Goal: Information Seeking & Learning: Learn about a topic

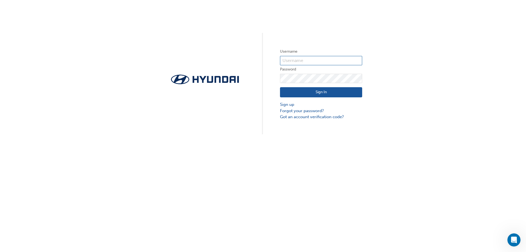
type input "14122"
click at [294, 92] on button "Sign In" at bounding box center [321, 92] width 82 height 10
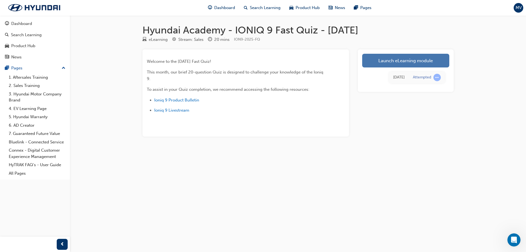
click at [401, 63] on link "Launch eLearning module" at bounding box center [405, 61] width 87 height 14
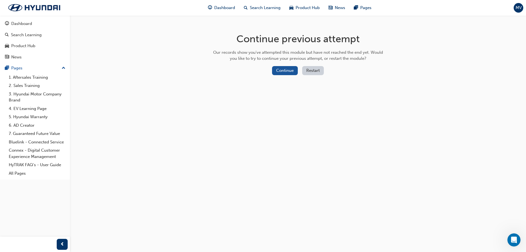
click at [307, 68] on button "Restart" at bounding box center [313, 70] width 22 height 9
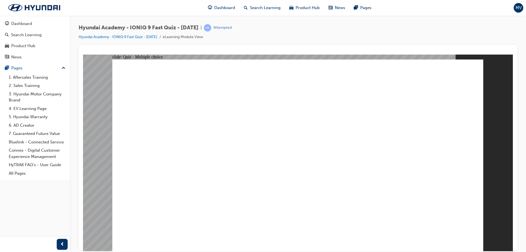
radio input "true"
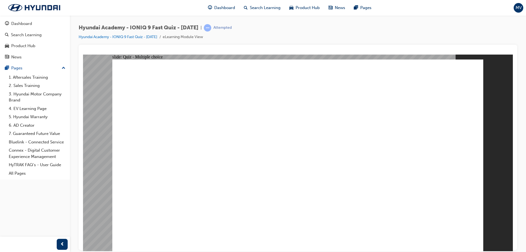
radio input "true"
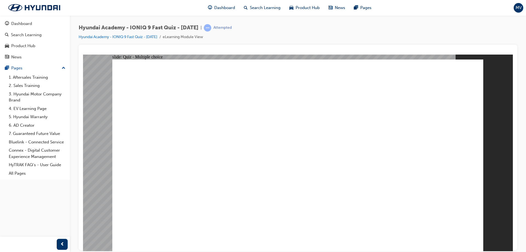
radio input "true"
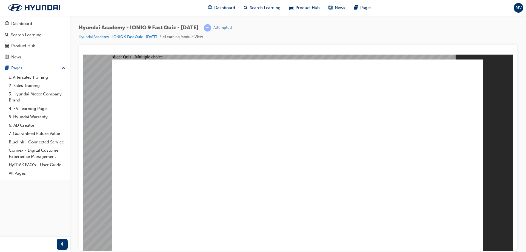
radio input "true"
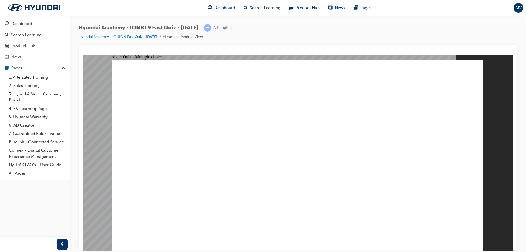
radio input "true"
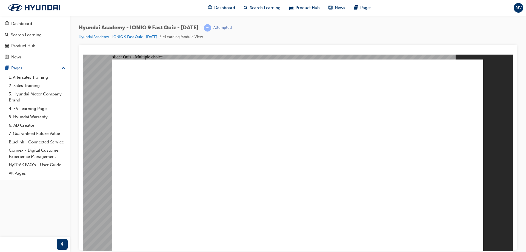
radio input "true"
checkbox input "true"
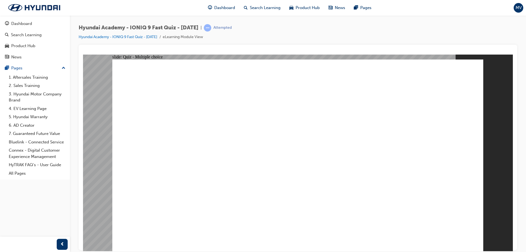
checkbox input "true"
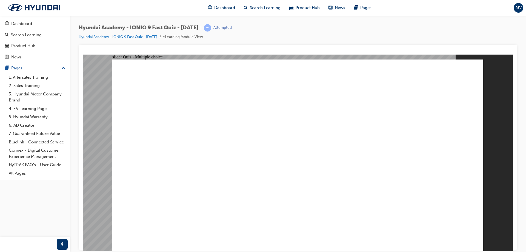
radio input "true"
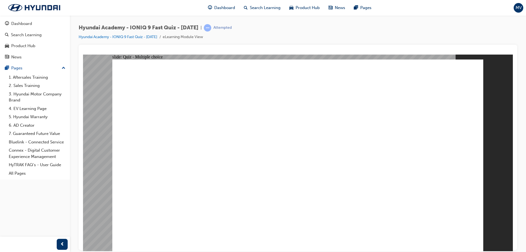
radio input "true"
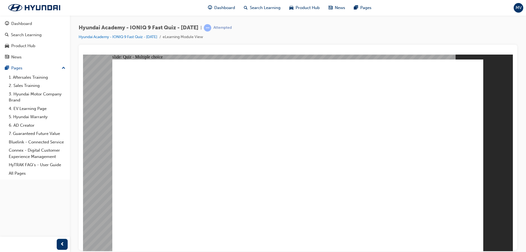
checkbox input "true"
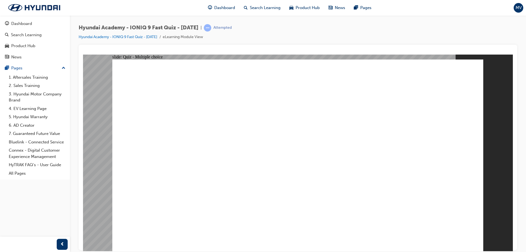
radio input "true"
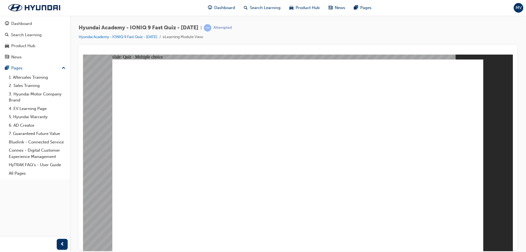
radio input "true"
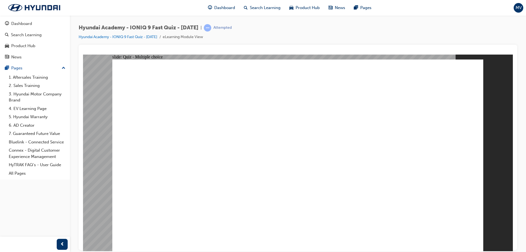
radio input "true"
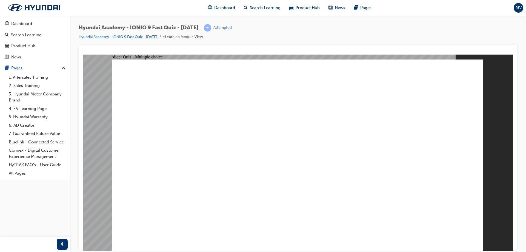
radio input "true"
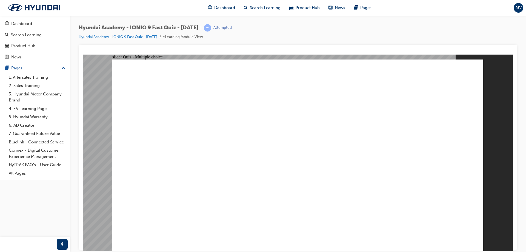
radio input "true"
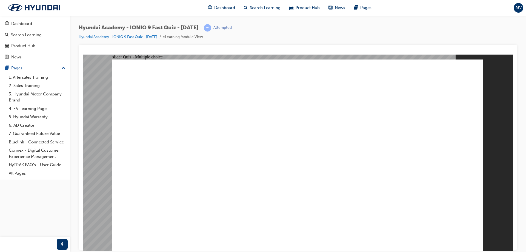
radio input "true"
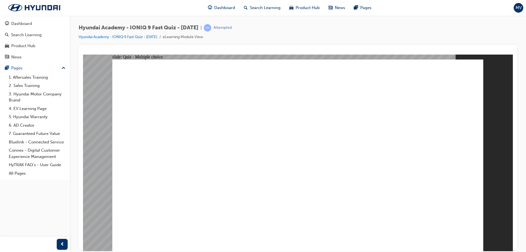
radio input "true"
